Goal: Task Accomplishment & Management: Manage account settings

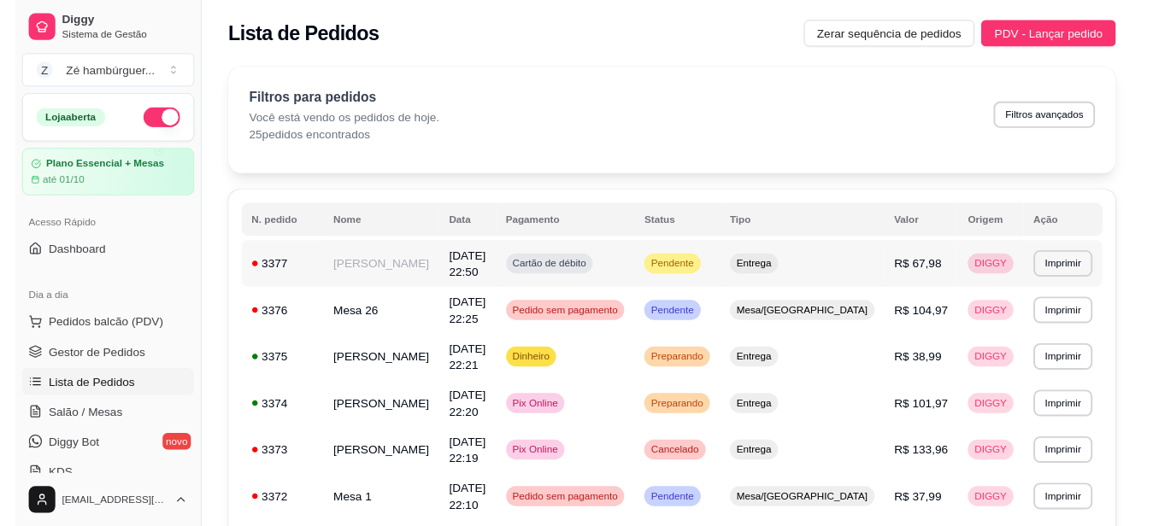
scroll to position [171, 0]
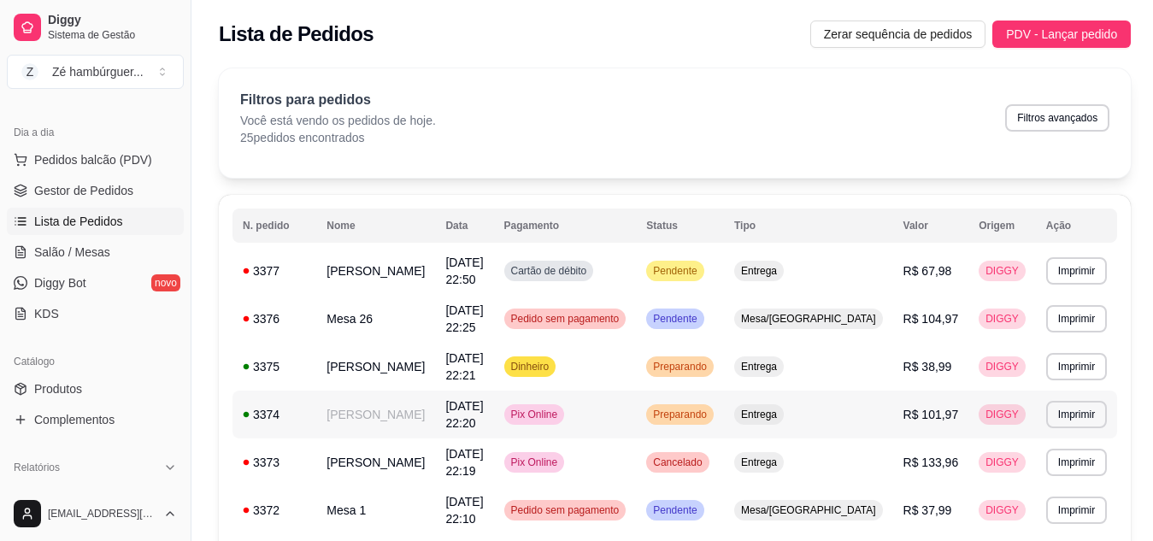
click at [710, 408] on span "Preparando" at bounding box center [679, 415] width 61 height 14
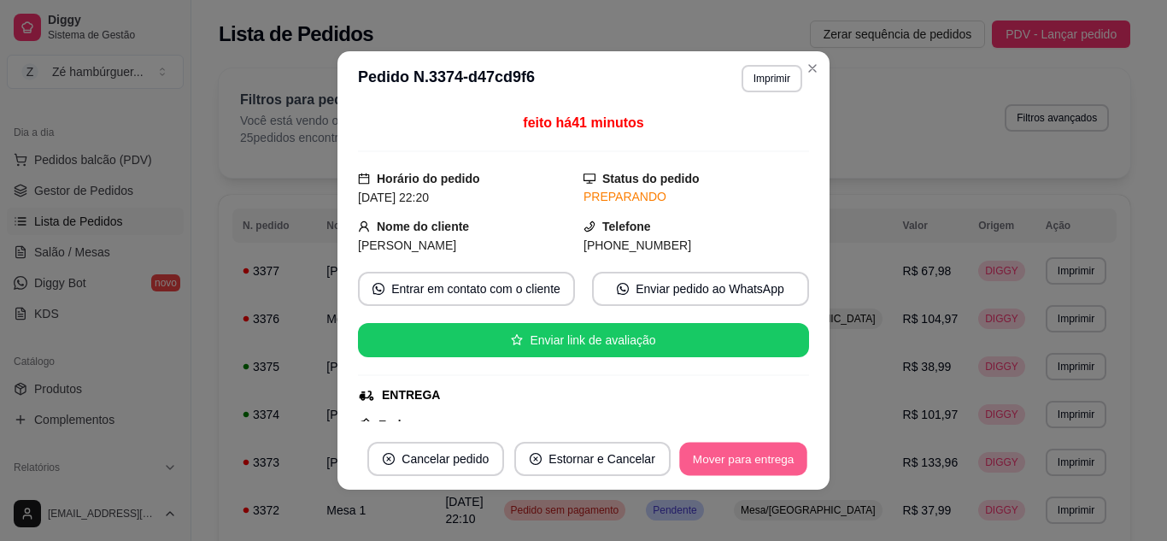
click at [746, 460] on button "Mover para entrega" at bounding box center [743, 459] width 128 height 33
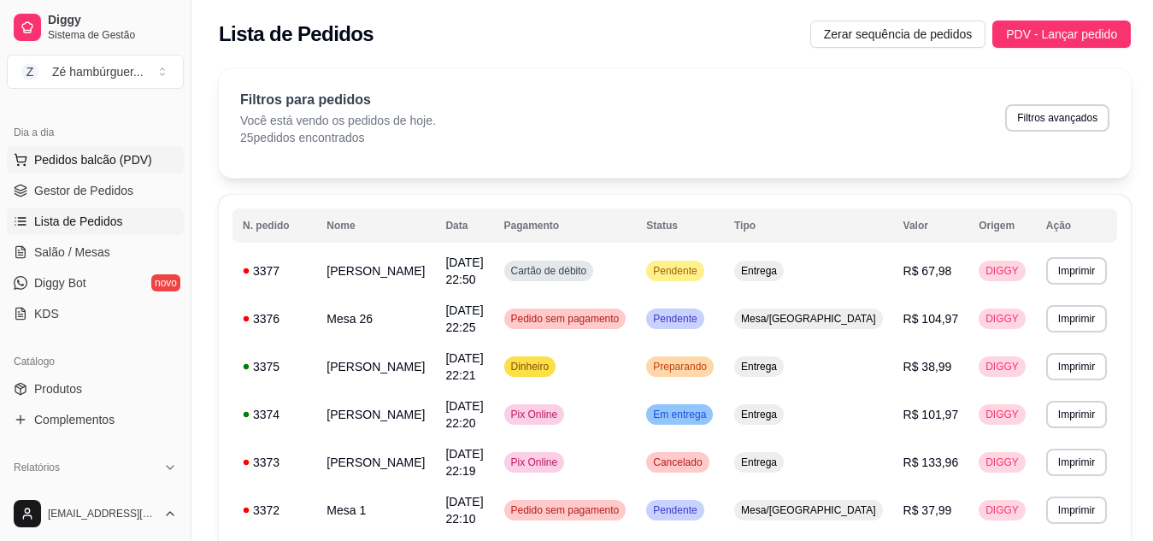
click at [98, 156] on span "Pedidos balcão (PDV)" at bounding box center [93, 159] width 118 height 17
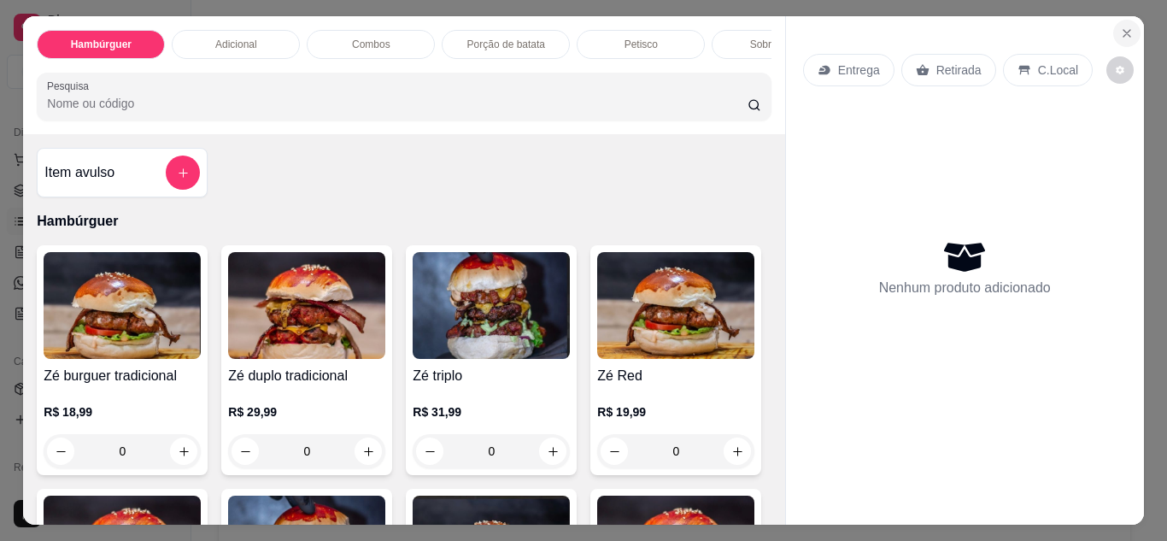
click at [1120, 26] on icon "Close" at bounding box center [1127, 33] width 14 height 14
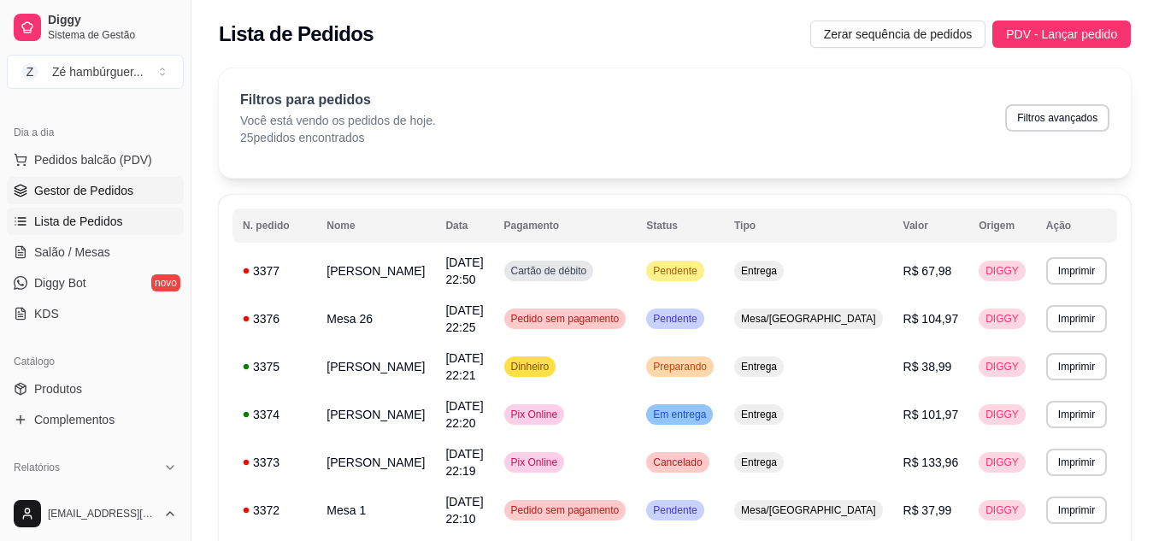
click at [58, 193] on span "Gestor de Pedidos" at bounding box center [83, 190] width 99 height 17
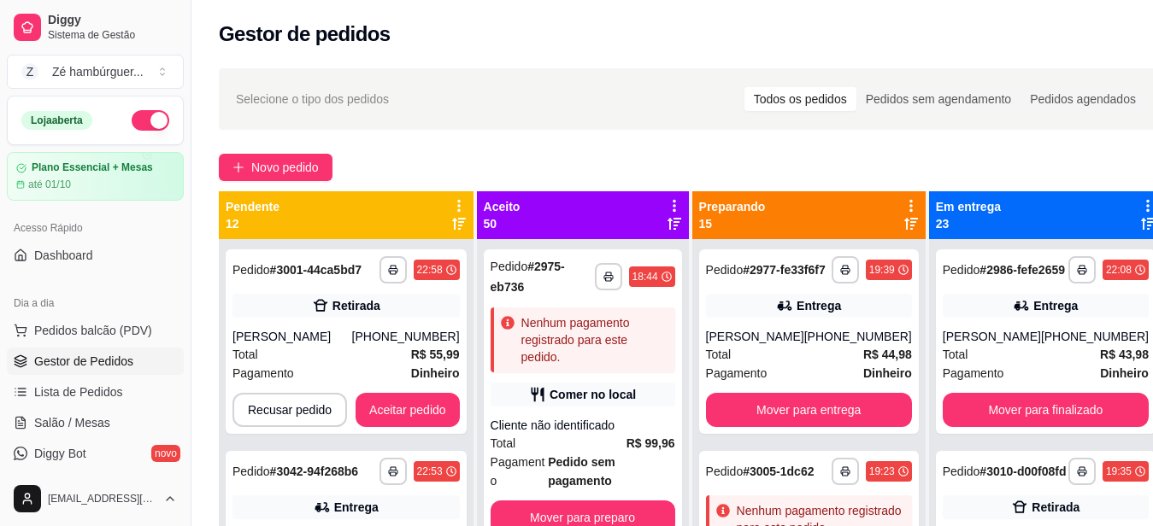
click at [120, 112] on div "Loja aberta" at bounding box center [95, 120] width 148 height 21
click at [144, 115] on button "button" at bounding box center [151, 120] width 38 height 21
click at [118, 330] on span "Pedidos balcão (PDV)" at bounding box center [93, 330] width 118 height 17
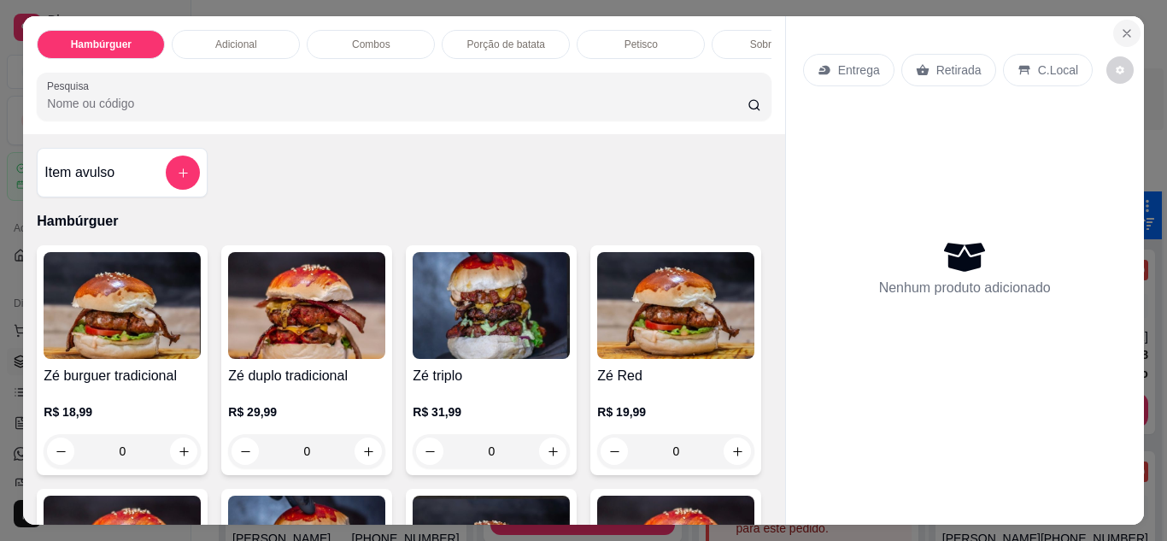
click at [1118, 20] on button "Close" at bounding box center [1126, 33] width 27 height 27
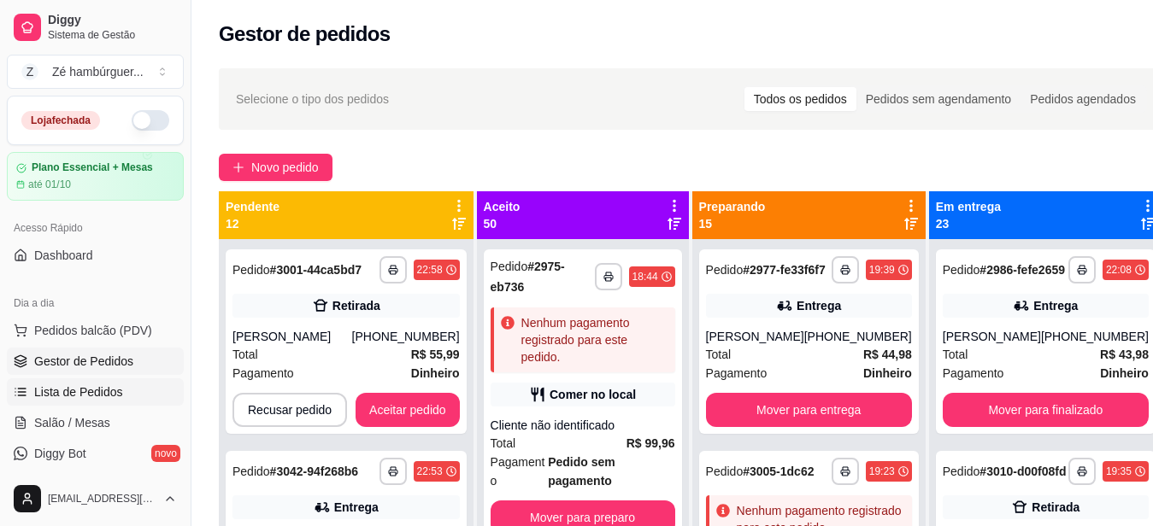
click at [60, 396] on span "Lista de Pedidos" at bounding box center [78, 392] width 89 height 17
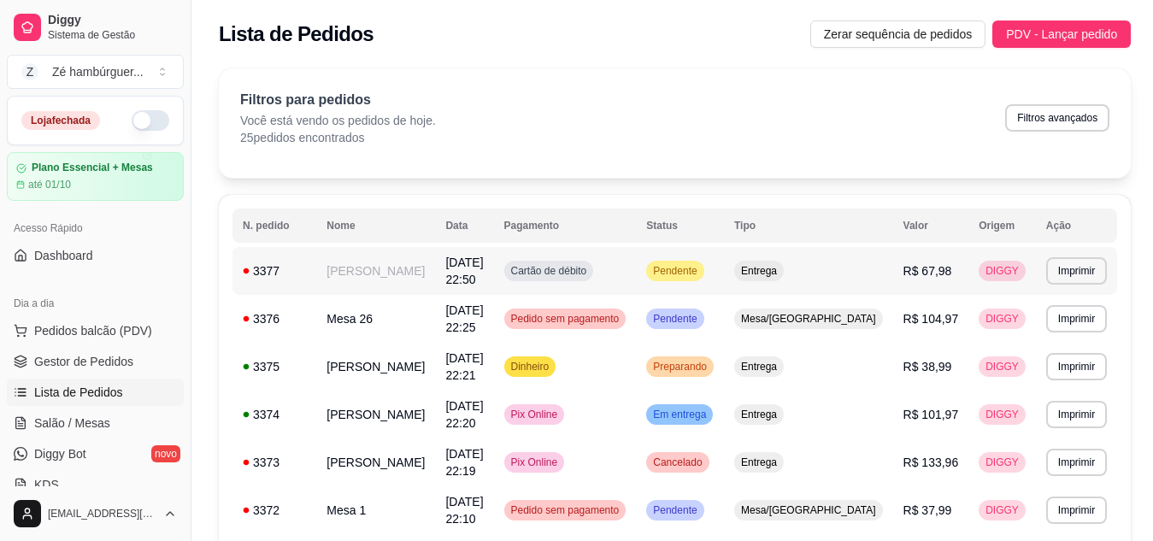
click at [700, 274] on span "Pendente" at bounding box center [674, 271] width 50 height 14
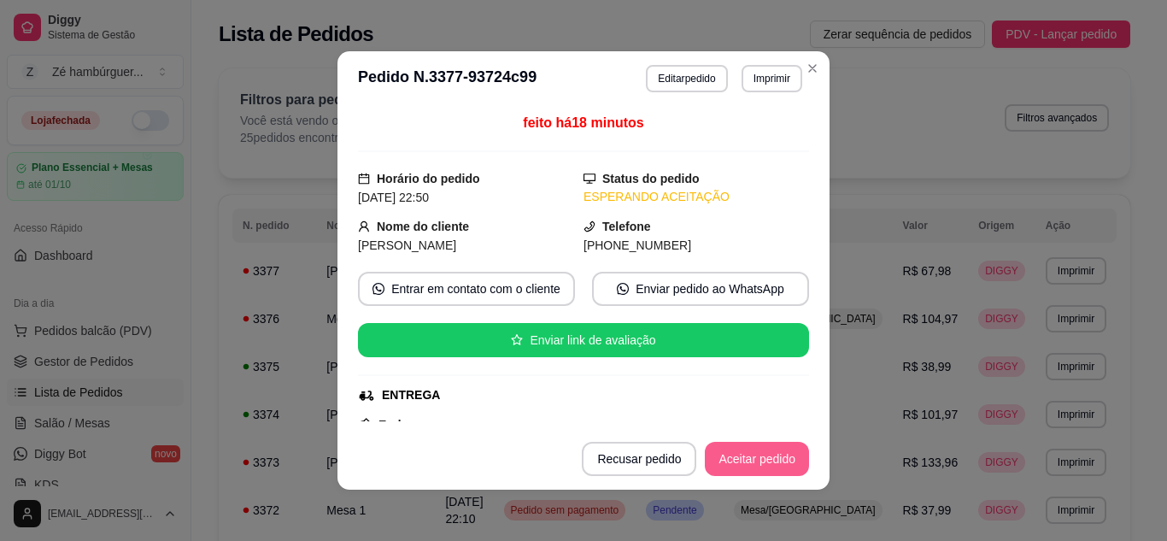
click at [740, 470] on button "Aceitar pedido" at bounding box center [757, 459] width 104 height 34
click at [719, 451] on button "Mover para preparo" at bounding box center [742, 459] width 128 height 33
click at [760, 467] on button "Mover para entrega" at bounding box center [743, 459] width 128 height 33
click at [761, 467] on button "Mover para finalizado" at bounding box center [739, 459] width 138 height 33
